Goal: Information Seeking & Learning: Check status

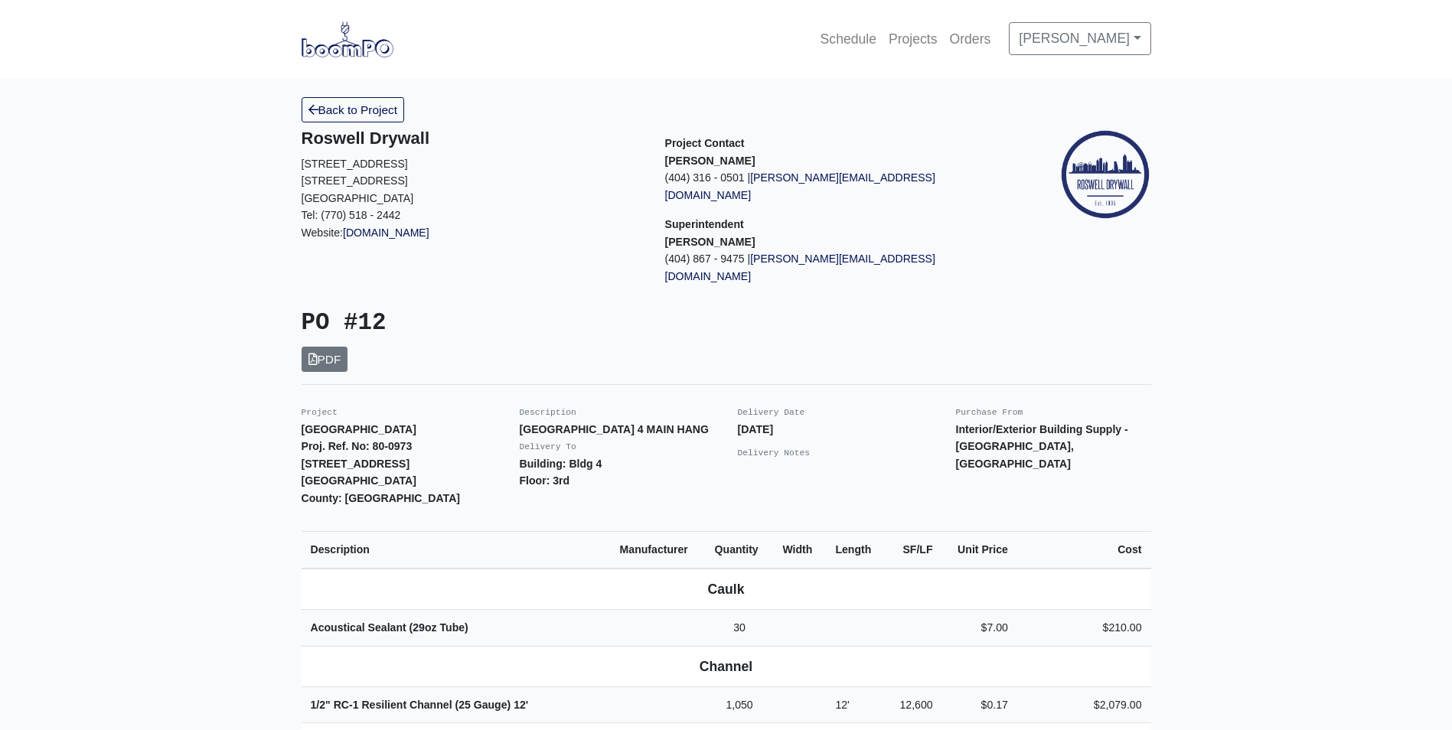
click at [337, 50] on img at bounding box center [347, 38] width 92 height 35
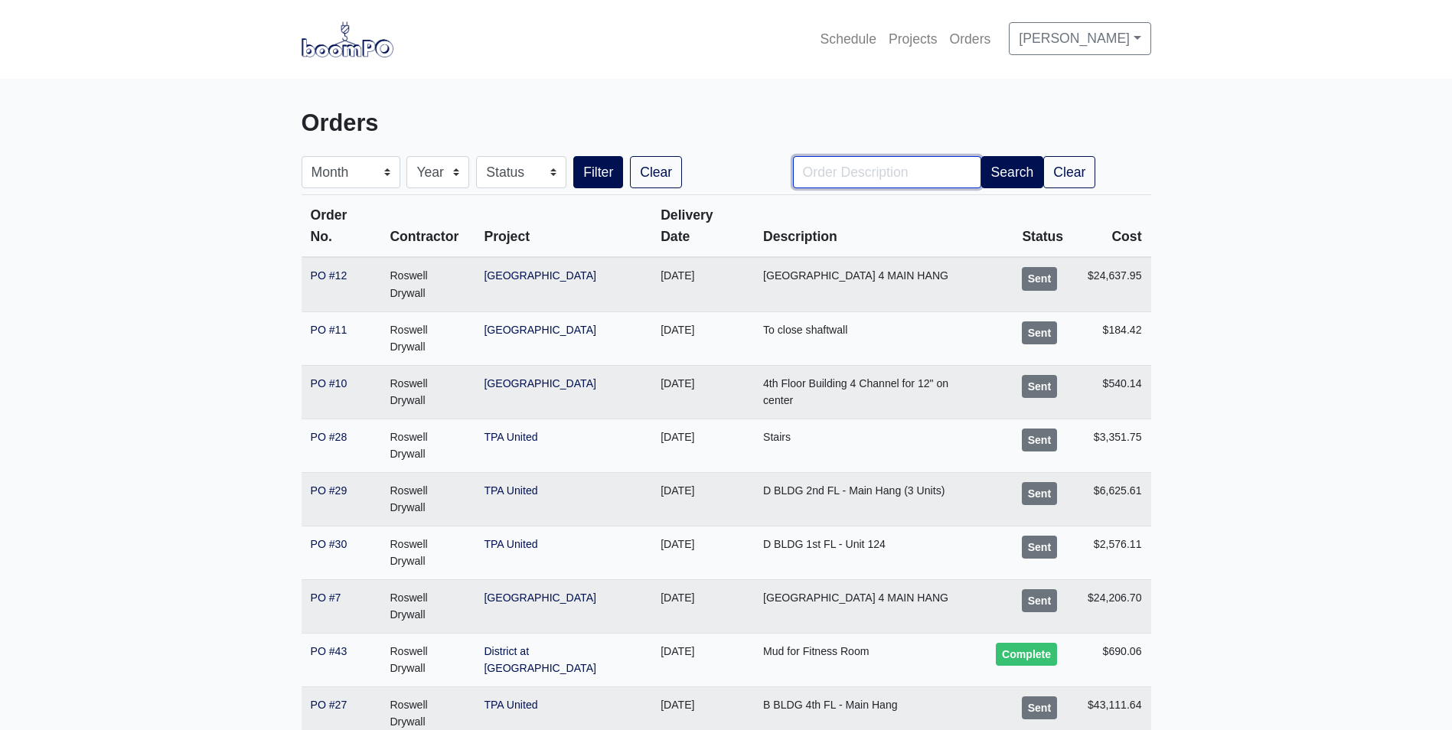
click at [904, 177] on input "Order Description" at bounding box center [887, 172] width 188 height 32
type input "36"
click at [573, 156] on button "Filter" at bounding box center [598, 172] width 50 height 32
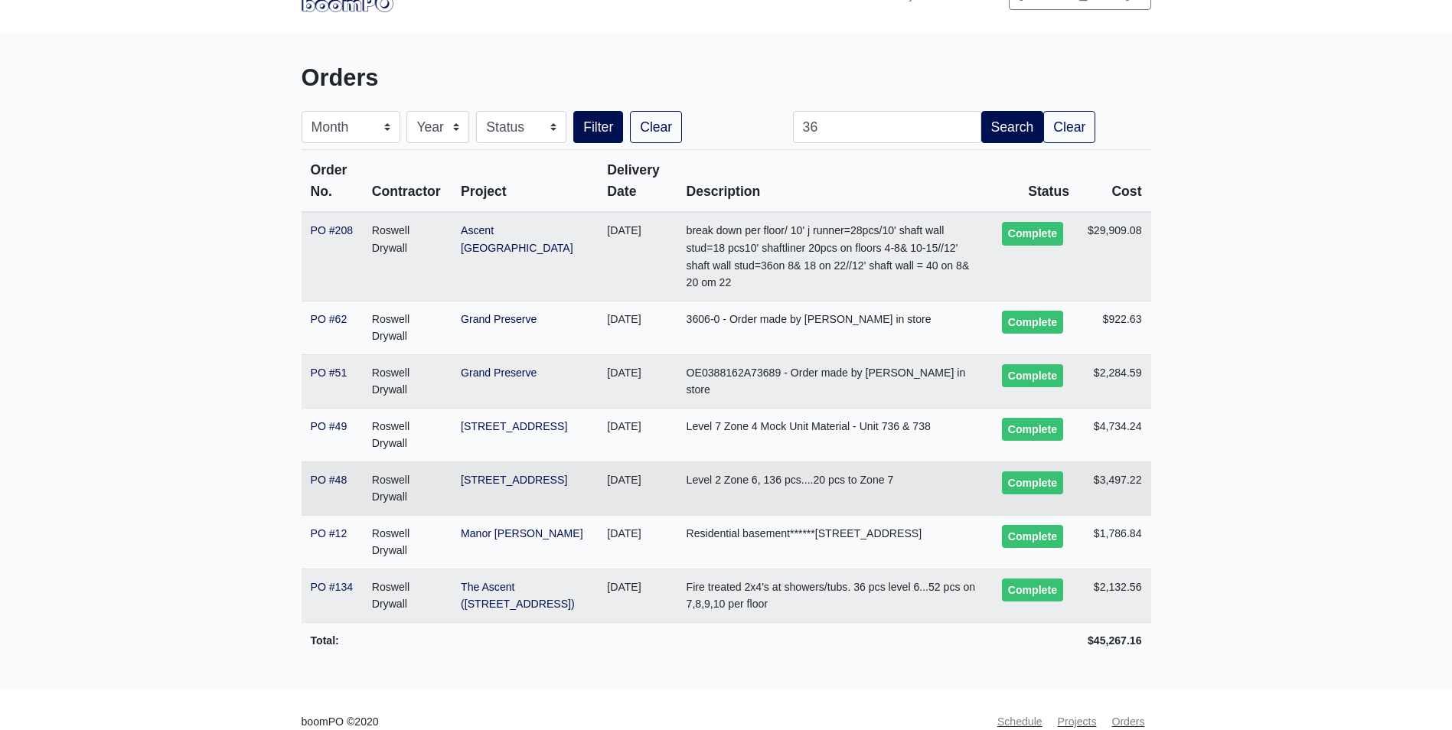
scroll to position [70, 0]
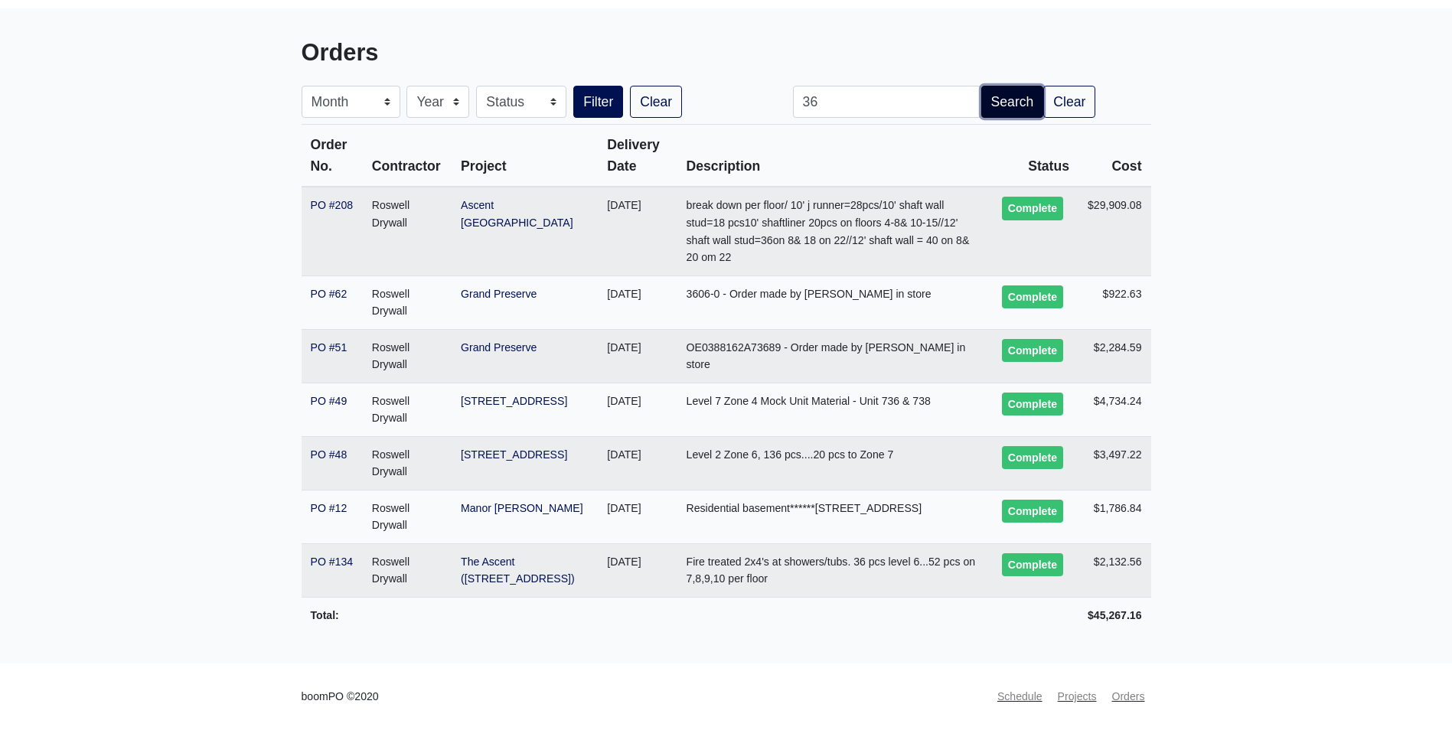
click at [1015, 105] on button "Search" at bounding box center [1012, 102] width 63 height 32
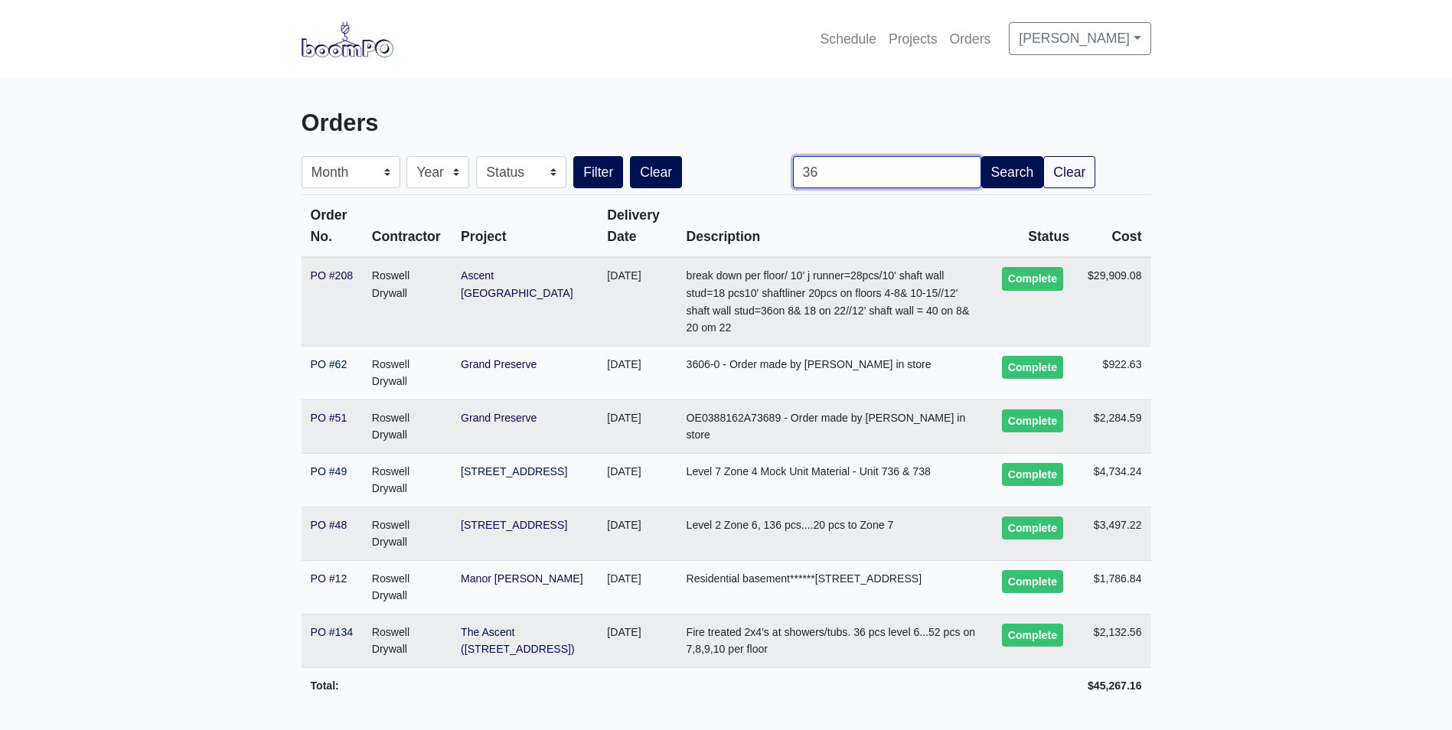
drag, startPoint x: 927, startPoint y: 166, endPoint x: 669, endPoint y: 168, distance: 257.9
click at [673, 168] on form "Month January February March April May June July August September October Novem…" at bounding box center [726, 172] width 872 height 32
type input "DISTRICT"
click at [573, 156] on button "Filter" at bounding box center [598, 172] width 50 height 32
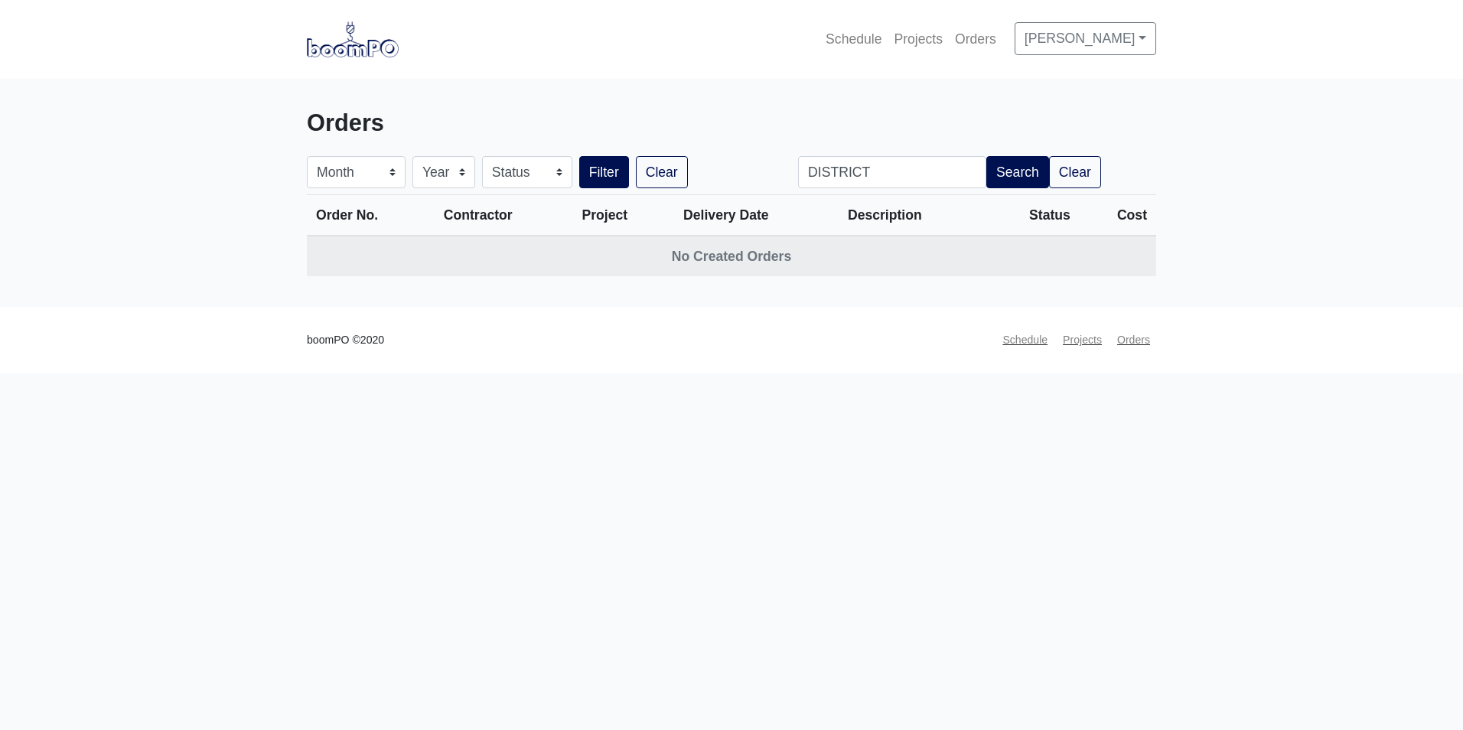
click at [345, 55] on img at bounding box center [353, 38] width 92 height 35
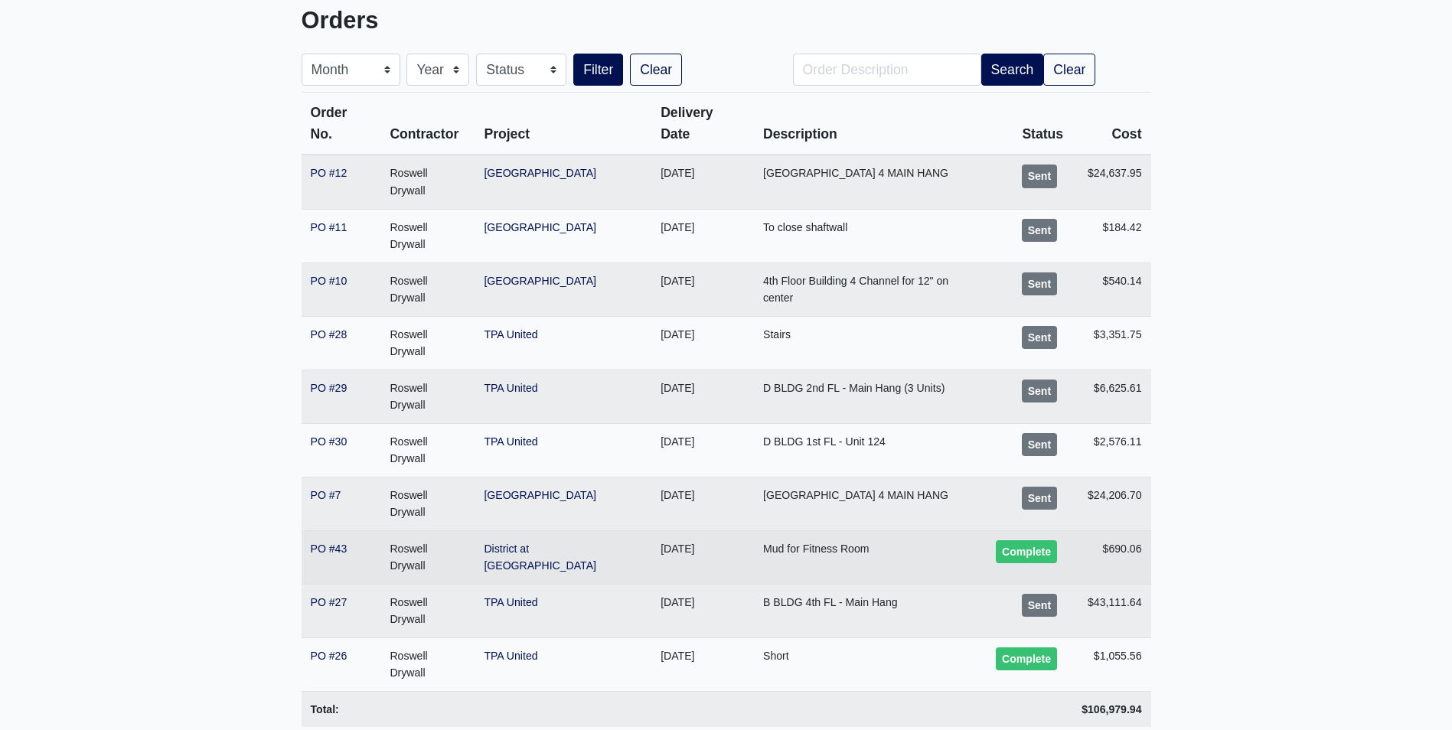
scroll to position [103, 0]
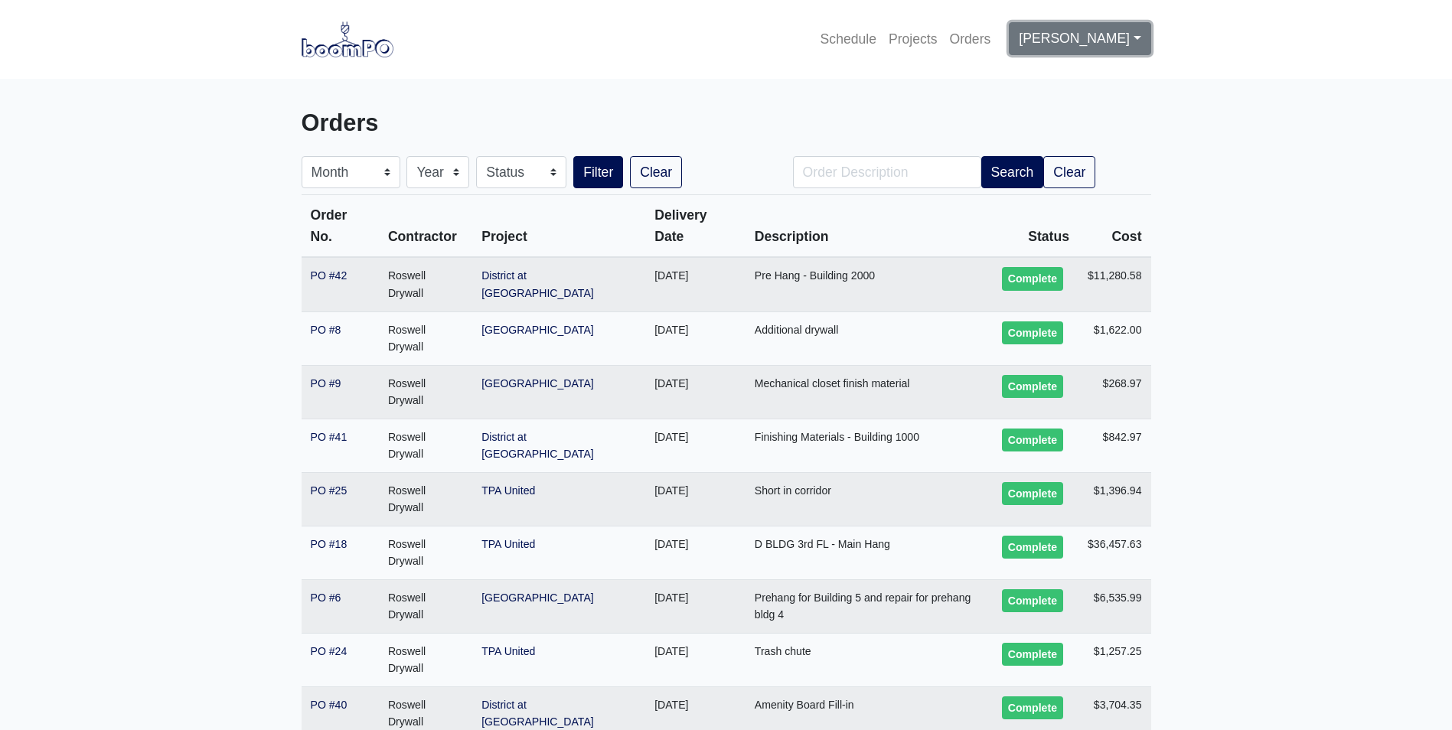
click at [1050, 41] on link "[PERSON_NAME]" at bounding box center [1080, 38] width 142 height 32
drag, startPoint x: 750, startPoint y: 106, endPoint x: 817, endPoint y: 121, distance: 69.1
click at [750, 106] on div "Orders" at bounding box center [726, 126] width 872 height 59
click at [901, 166] on input "Order Description" at bounding box center [887, 172] width 188 height 32
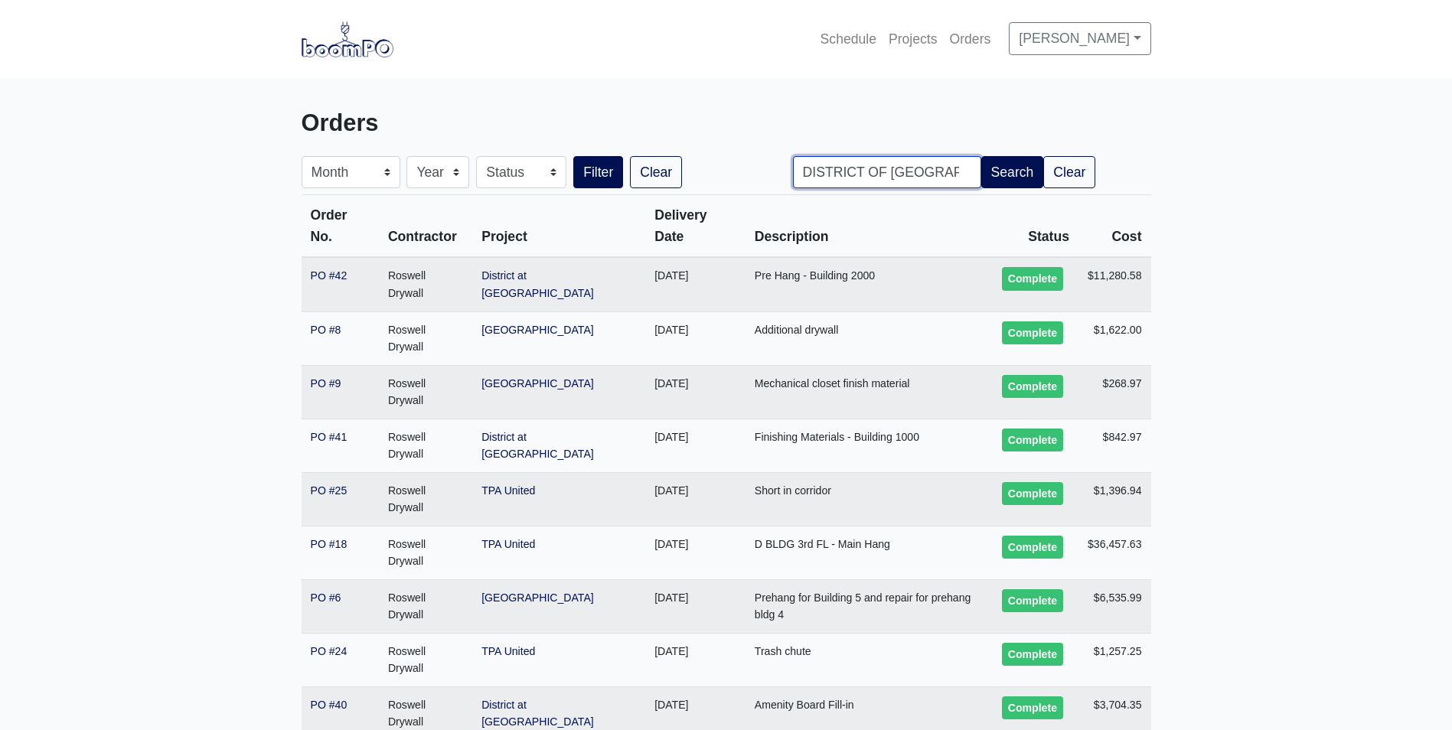
type input "DISTRICT OF ETOWAH"
click at [573, 156] on button "Filter" at bounding box center [598, 172] width 50 height 32
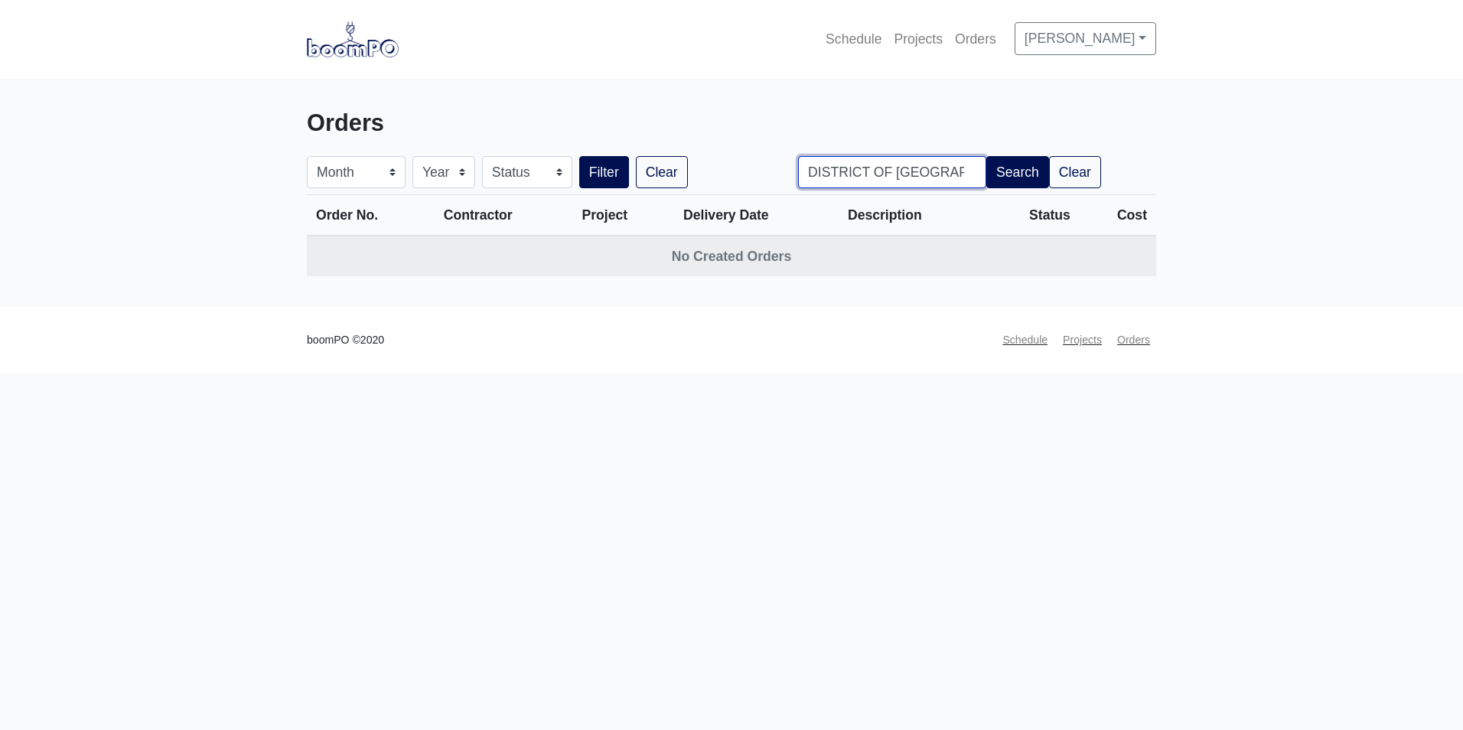
click at [964, 177] on input "DISTRICT OF [GEOGRAPHIC_DATA]" at bounding box center [892, 172] width 188 height 32
drag, startPoint x: 771, startPoint y: 350, endPoint x: 788, endPoint y: 308, distance: 44.6
click at [771, 349] on div "boomPO ©2020 Schedule Projects Orders" at bounding box center [731, 340] width 872 height 30
click at [869, 178] on input "Order Description" at bounding box center [892, 172] width 188 height 32
click at [816, 173] on input "Order Description" at bounding box center [892, 172] width 188 height 32
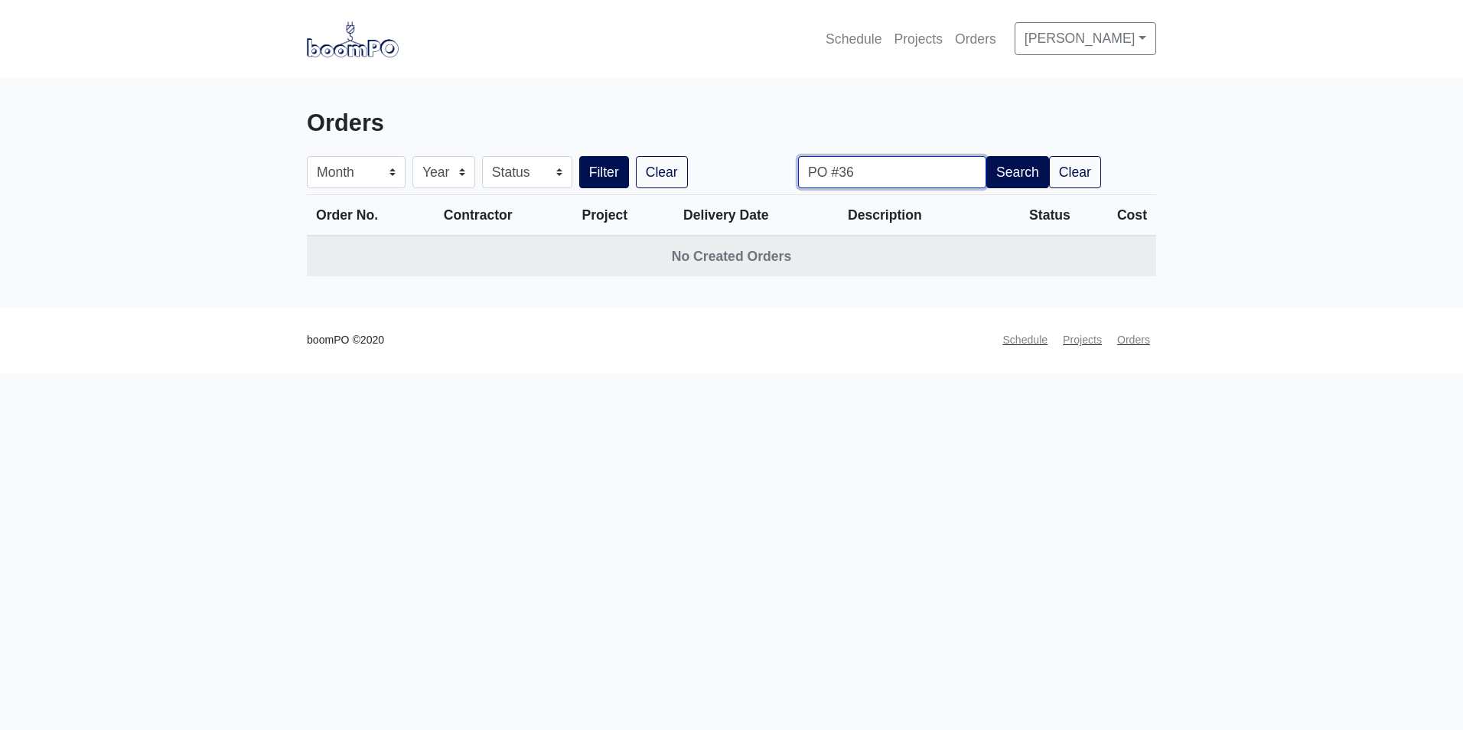
type input "PO #36"
click at [579, 156] on button "Filter" at bounding box center [604, 172] width 50 height 32
click at [1012, 175] on button "Search" at bounding box center [1017, 172] width 63 height 32
click at [318, 41] on img at bounding box center [353, 38] width 92 height 35
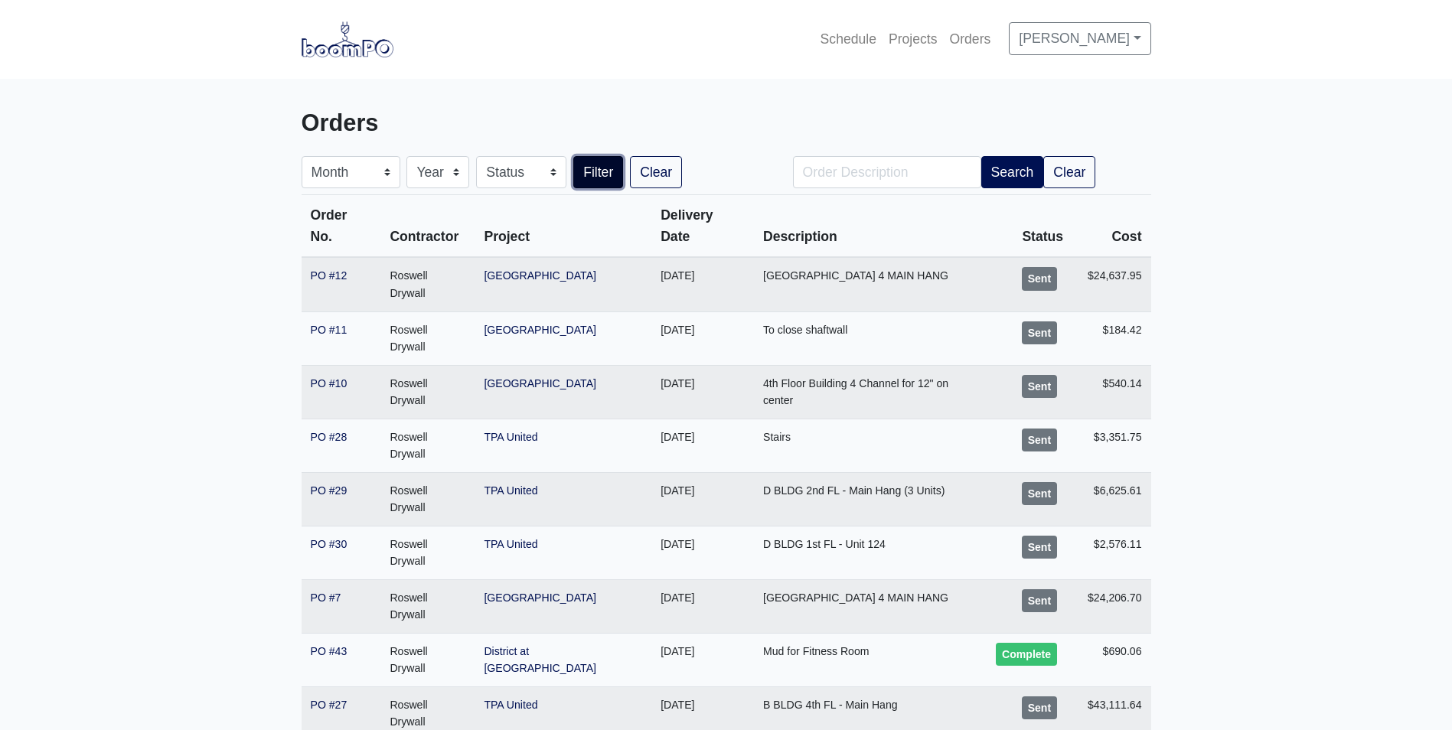
click at [595, 174] on button "Filter" at bounding box center [598, 172] width 50 height 32
click at [601, 183] on button "Filter" at bounding box center [598, 172] width 50 height 32
click at [359, 174] on select "Month January February March April May June July August September October Novem…" at bounding box center [350, 172] width 99 height 32
select select "8"
click at [301, 156] on select "Month January February March April May June July August September October Novem…" at bounding box center [350, 172] width 99 height 32
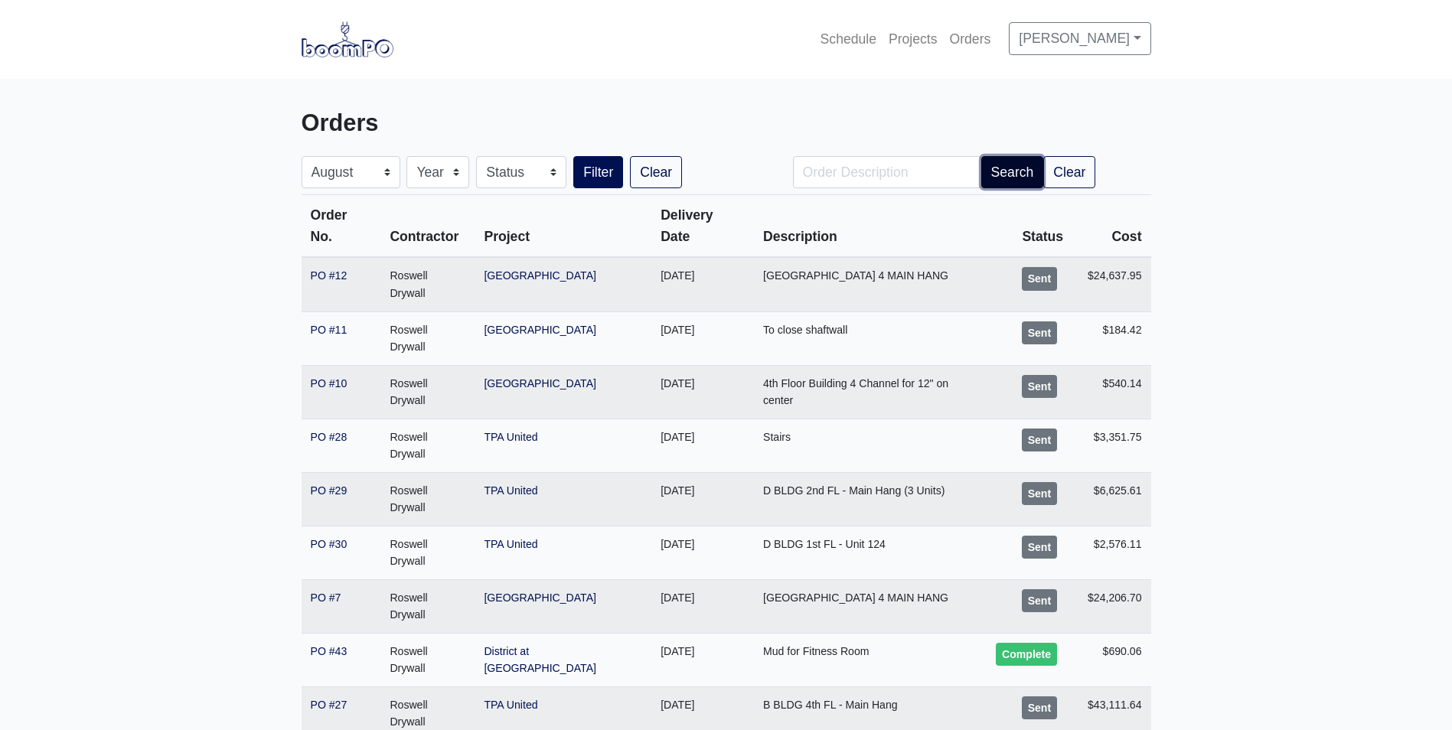
click at [985, 179] on button "Search" at bounding box center [1012, 172] width 63 height 32
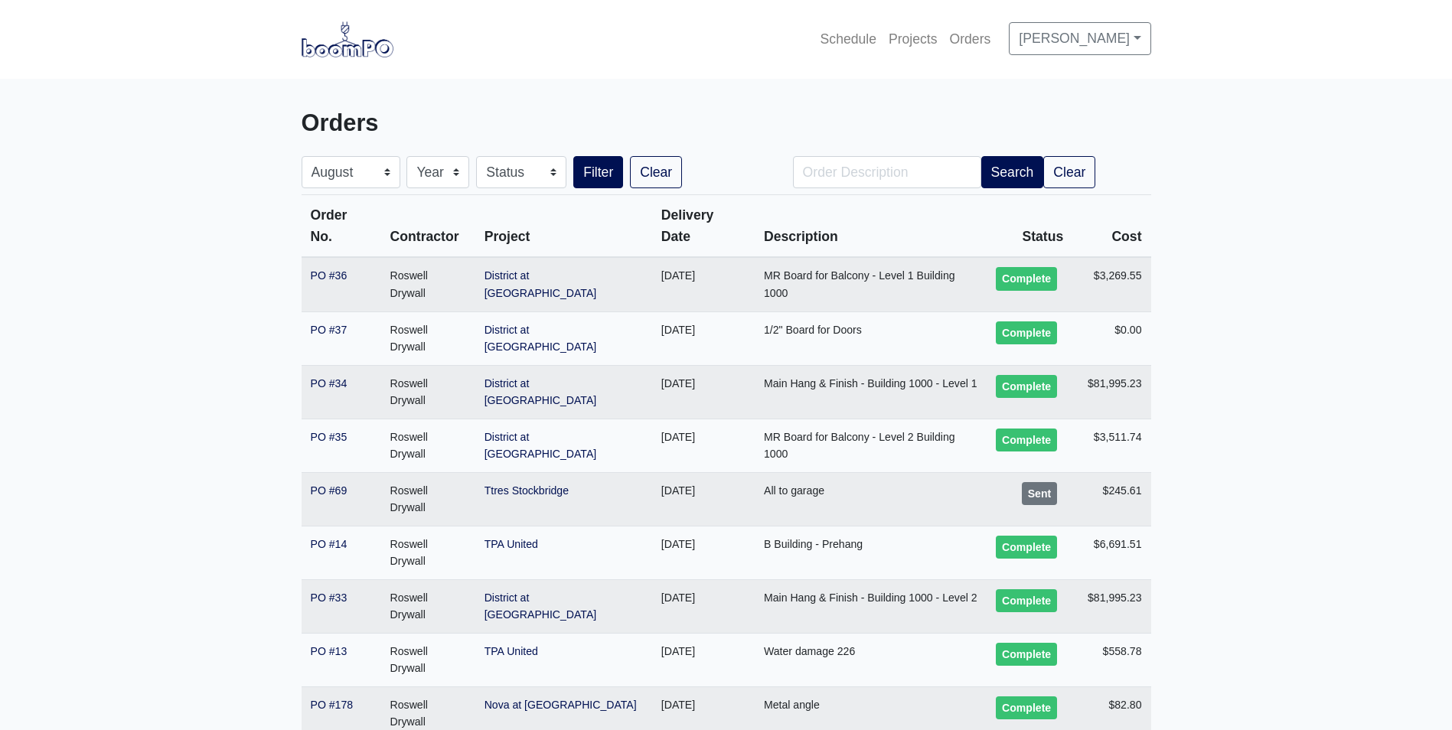
select select "8"
click at [333, 269] on link "PO #36" at bounding box center [329, 275] width 37 height 12
click at [519, 269] on link "District at [GEOGRAPHIC_DATA]" at bounding box center [540, 284] width 112 height 30
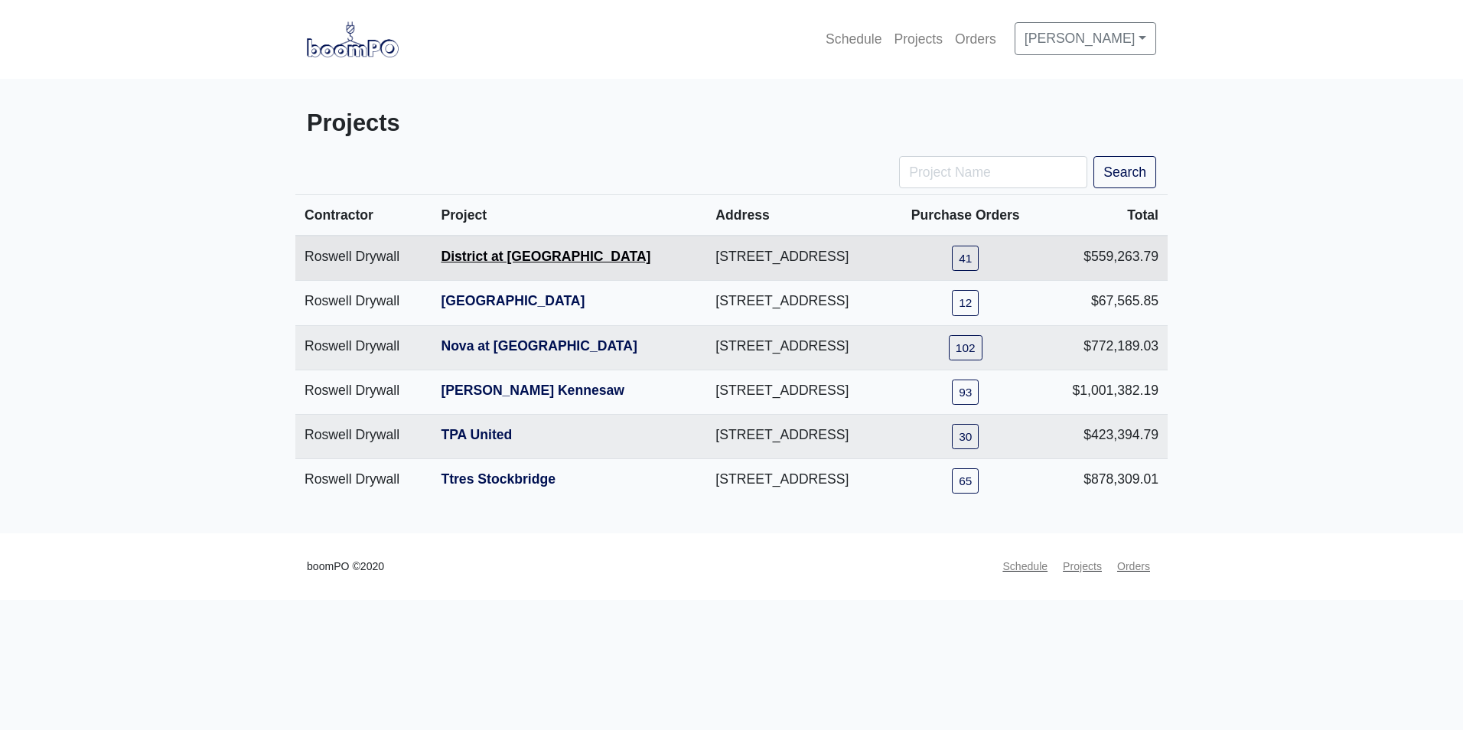
click at [485, 255] on link "District at [GEOGRAPHIC_DATA]" at bounding box center [546, 256] width 210 height 15
